Goal: Navigation & Orientation: Go to known website

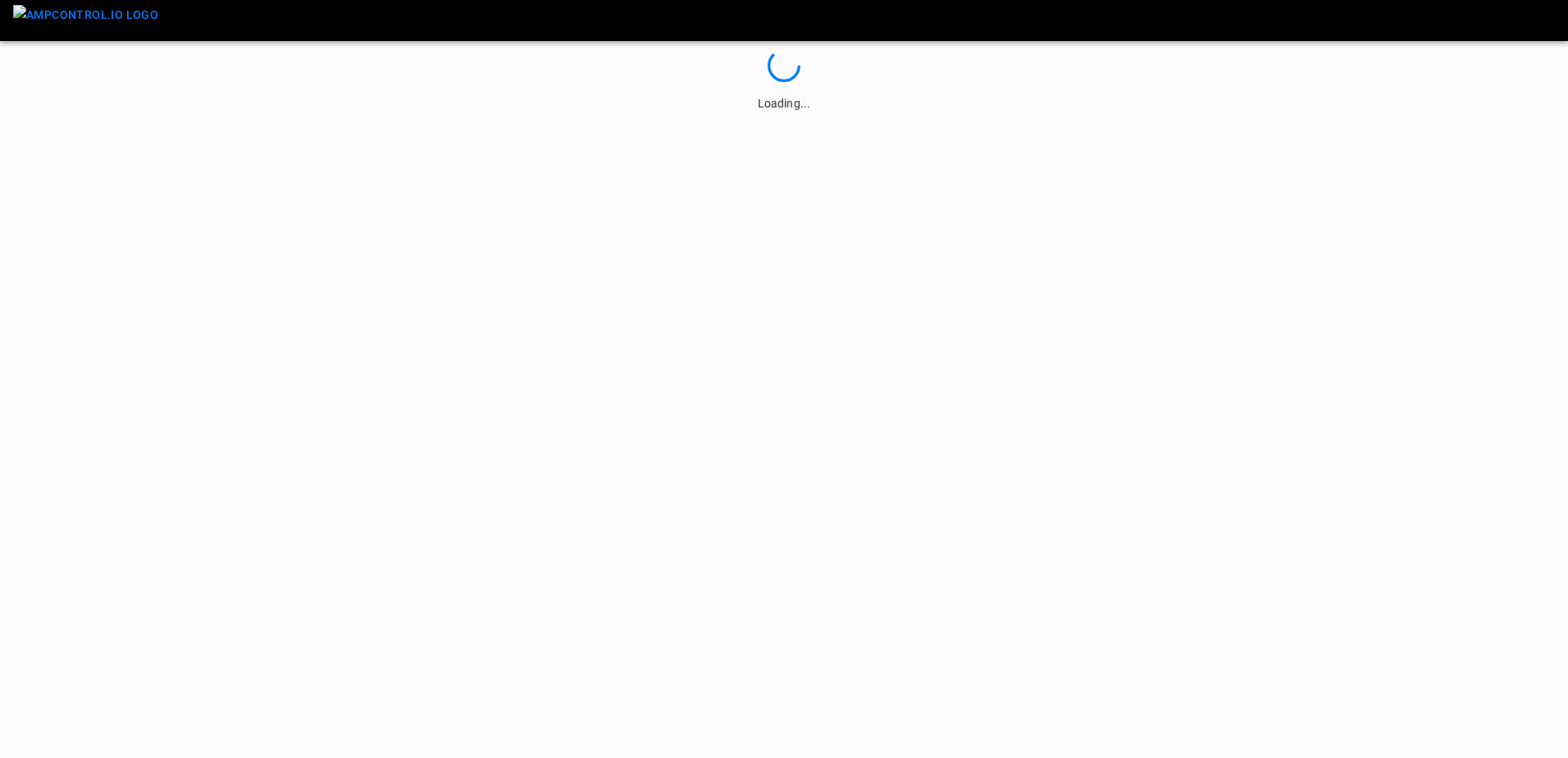
click at [94, 19] on img "menu" at bounding box center [85, 15] width 145 height 21
click at [83, 20] on img "menu" at bounding box center [85, 15] width 145 height 21
